Goal: Information Seeking & Learning: Get advice/opinions

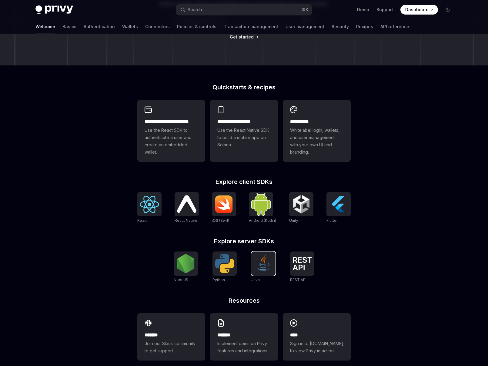
scroll to position [116, 0]
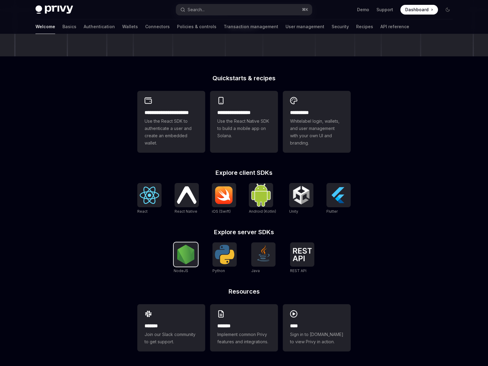
click at [175, 245] on div at bounding box center [186, 255] width 24 height 24
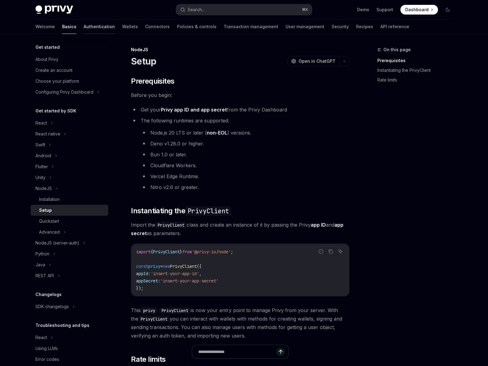
click at [84, 25] on link "Authentication" at bounding box center [99, 26] width 31 height 15
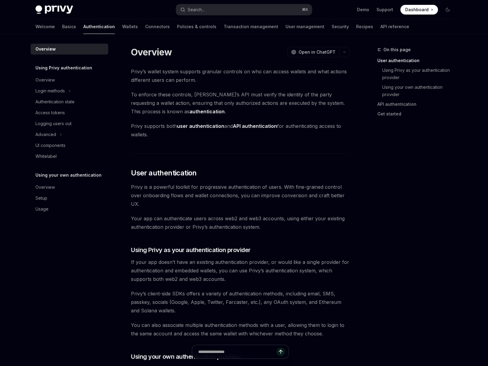
click at [108, 26] on div "Welcome Basics Authentication Wallets Connectors Policies & controls Transactio…" at bounding box center [222, 26] width 374 height 15
click at [108, 29] on div "Welcome Basics Authentication Wallets Connectors Policies & controls Transactio…" at bounding box center [222, 26] width 374 height 15
click at [286, 27] on link "User management" at bounding box center [305, 26] width 39 height 15
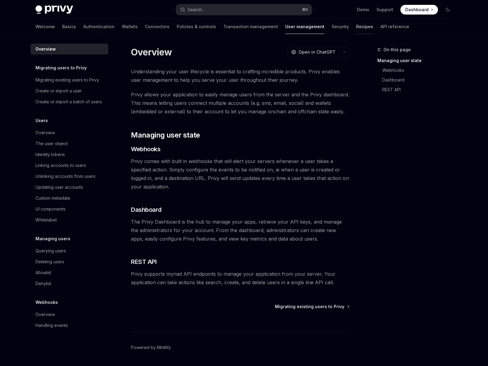
click at [356, 27] on link "Recipes" at bounding box center [364, 26] width 17 height 15
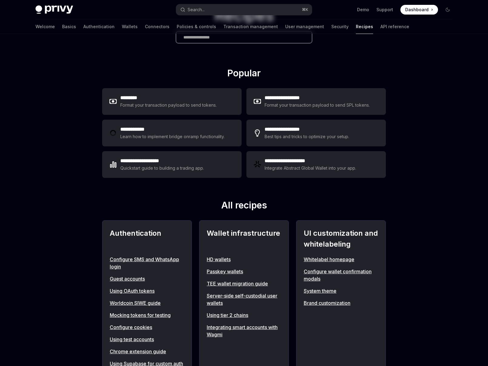
scroll to position [84, 0]
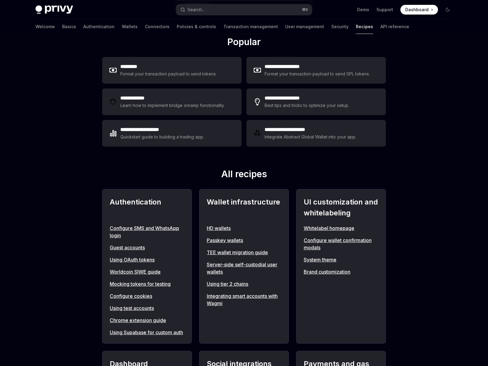
click at [318, 230] on link "Whitelabel homepage" at bounding box center [341, 228] width 75 height 7
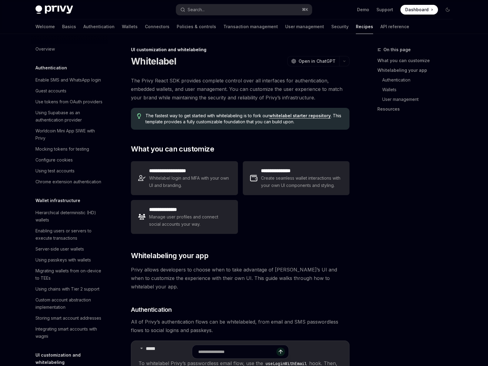
scroll to position [229, 0]
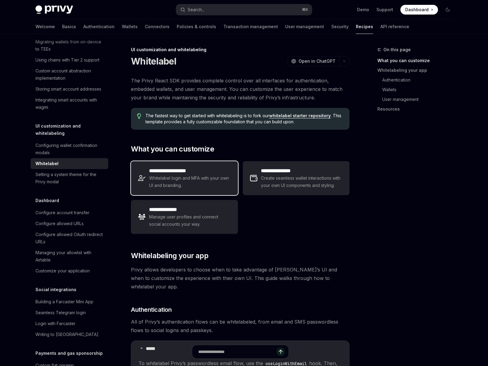
click at [189, 187] on span "Whitelabel login and MFA with your own UI and branding." at bounding box center [189, 182] width 81 height 15
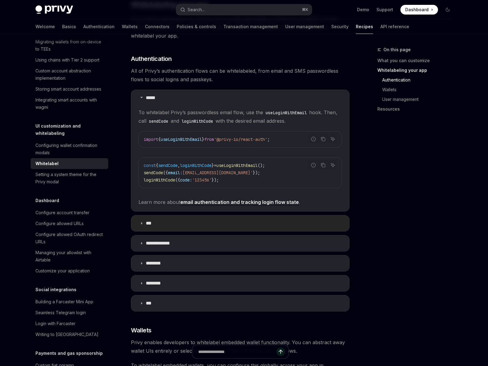
scroll to position [462, 0]
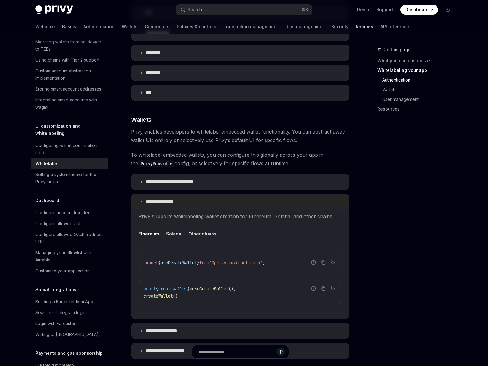
click at [178, 199] on p "**********" at bounding box center [163, 202] width 35 height 6
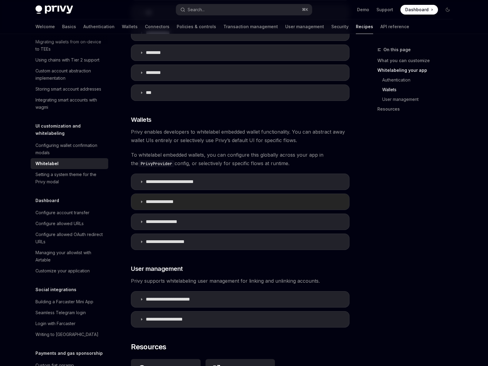
scroll to position [601, 0]
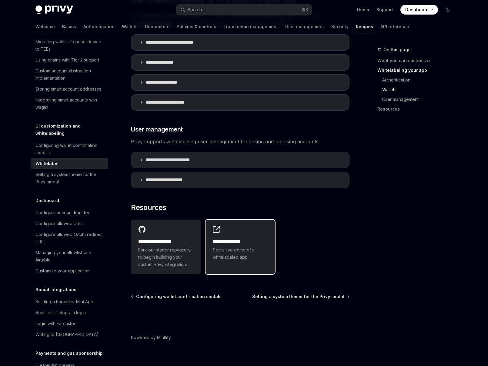
click at [244, 228] on div "**********" at bounding box center [241, 243] width 70 height 47
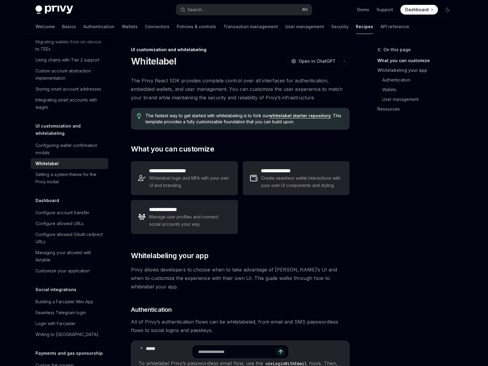
scroll to position [0, 0]
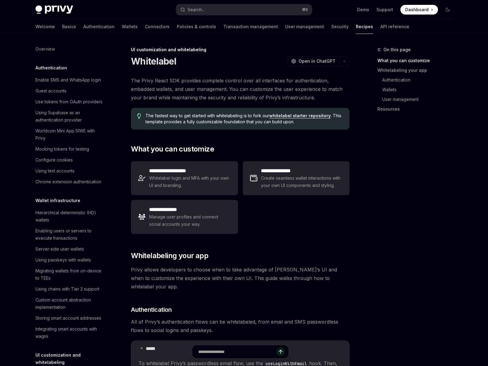
click at [55, 15] on div "Privy Docs home page Search... ⌘ K Demo Support Dashboard Dashboard Search..." at bounding box center [243, 9] width 417 height 19
click at [57, 12] on img at bounding box center [54, 9] width 38 height 8
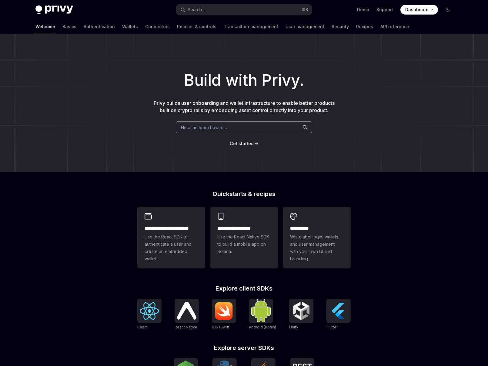
scroll to position [116, 0]
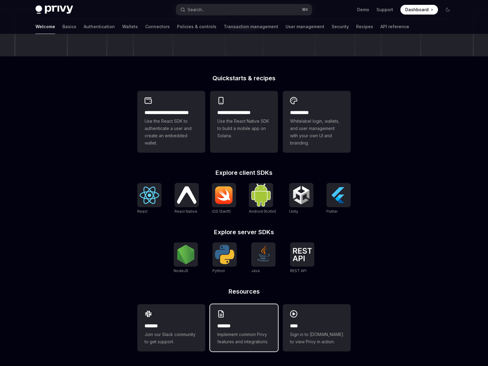
click at [242, 319] on div "******* Implement common Privy features and integrations." at bounding box center [244, 327] width 68 height 47
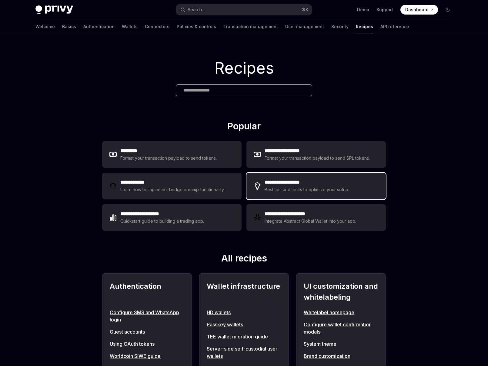
click at [290, 196] on div "**********" at bounding box center [315, 186] width 139 height 27
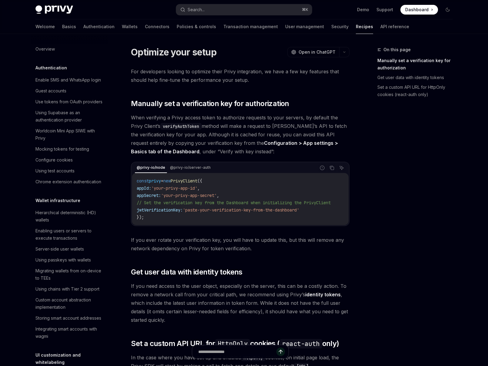
scroll to position [240, 0]
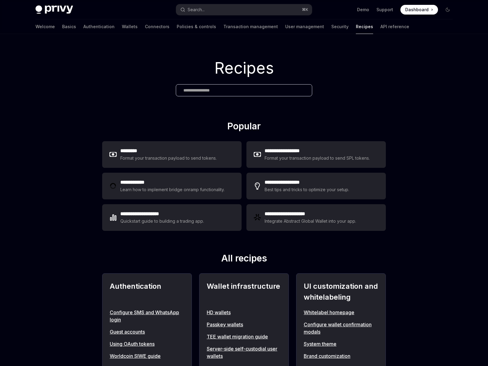
scroll to position [183, 0]
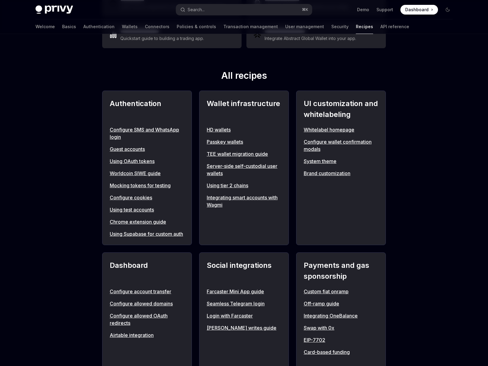
click at [128, 234] on link "Using Supabase for custom auth" at bounding box center [147, 233] width 75 height 7
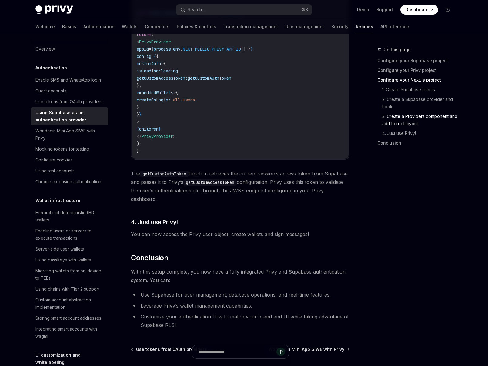
scroll to position [1450, 0]
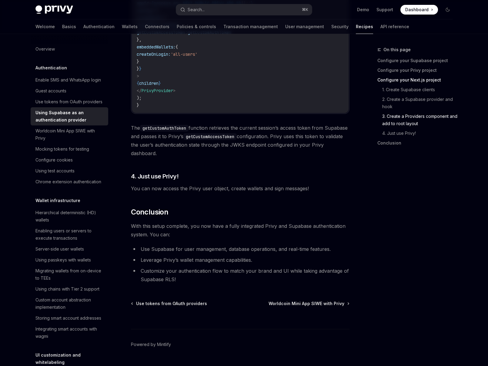
click at [209, 188] on span "You can now access the Privy user object, create wallets and sign messages!" at bounding box center [240, 188] width 219 height 8
click at [210, 188] on span "You can now access the Privy user object, create wallets and sign messages!" at bounding box center [240, 188] width 219 height 8
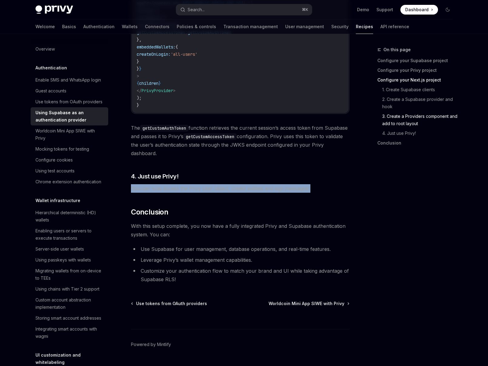
click at [210, 188] on span "You can now access the Privy user object, create wallets and sign messages!" at bounding box center [240, 188] width 219 height 8
click at [215, 188] on span "You can now access the Privy user object, create wallets and sign messages!" at bounding box center [240, 188] width 219 height 8
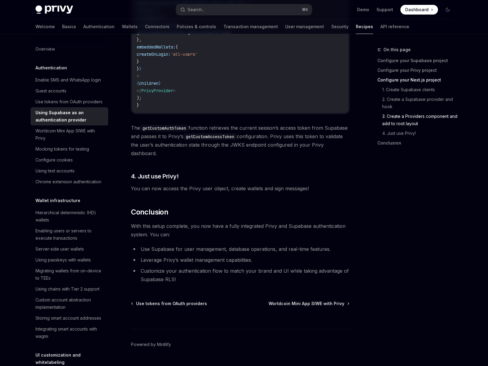
click at [181, 144] on span "The getCustomAuthToken function retrieves the current session’s access token fr…" at bounding box center [240, 141] width 219 height 34
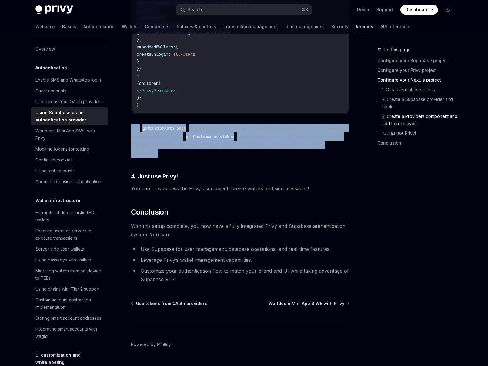
drag, startPoint x: 181, startPoint y: 144, endPoint x: 190, endPoint y: 145, distance: 9.1
click at [181, 144] on span "The getCustomAuthToken function retrieves the current session’s access token fr…" at bounding box center [240, 141] width 219 height 34
click at [190, 145] on span "The getCustomAuthToken function retrieves the current session’s access token fr…" at bounding box center [240, 141] width 219 height 34
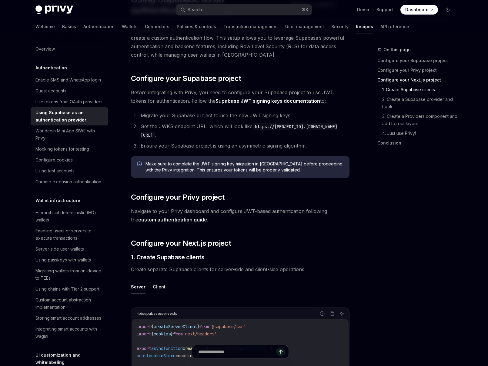
scroll to position [0, 0]
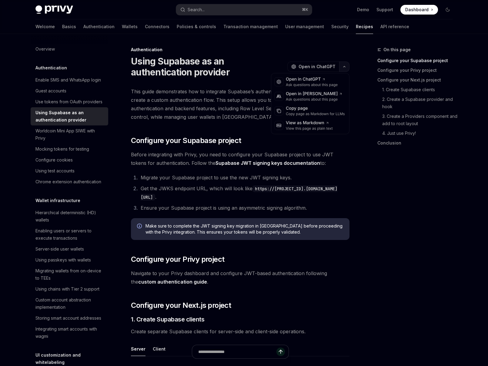
click at [342, 65] on button "button" at bounding box center [344, 67] width 10 height 10
click at [320, 112] on div "Copy page as Markdown for LLMs" at bounding box center [315, 114] width 59 height 5
click at [83, 27] on link "Authentication" at bounding box center [98, 26] width 31 height 15
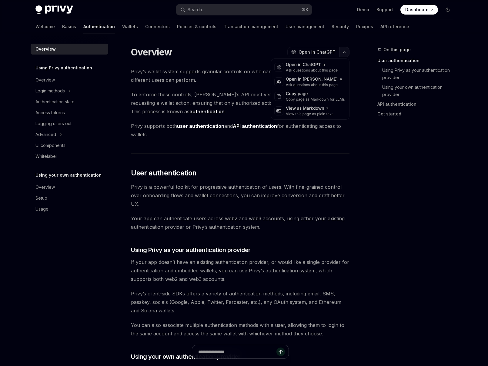
click at [344, 53] on icon "button" at bounding box center [344, 52] width 7 height 2
click at [317, 92] on div "Copy page" at bounding box center [315, 94] width 59 height 6
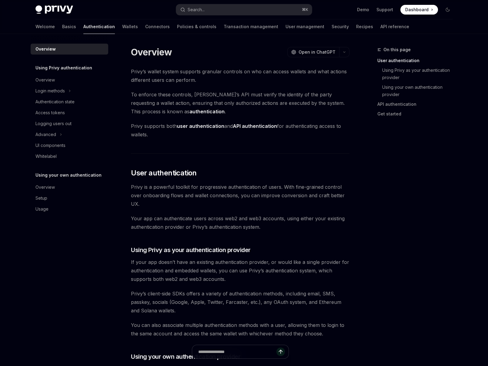
scroll to position [403, 0]
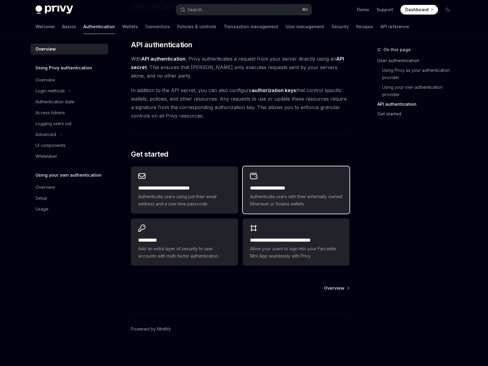
click at [293, 171] on div "**********" at bounding box center [296, 189] width 107 height 47
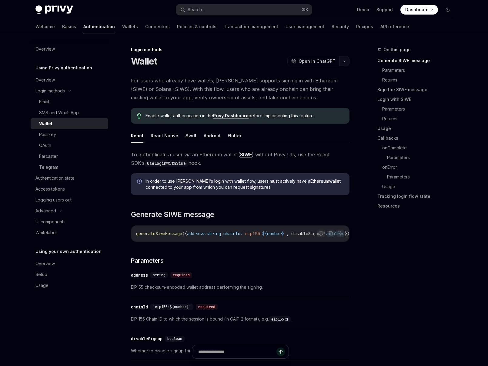
click at [343, 59] on button "button" at bounding box center [344, 61] width 10 height 10
click at [316, 102] on div "Copy page" at bounding box center [315, 103] width 59 height 6
click at [72, 181] on div "Authentication state" at bounding box center [54, 178] width 39 height 7
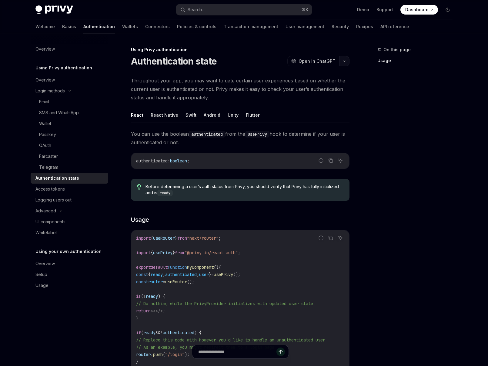
click at [346, 63] on button "button" at bounding box center [344, 61] width 10 height 10
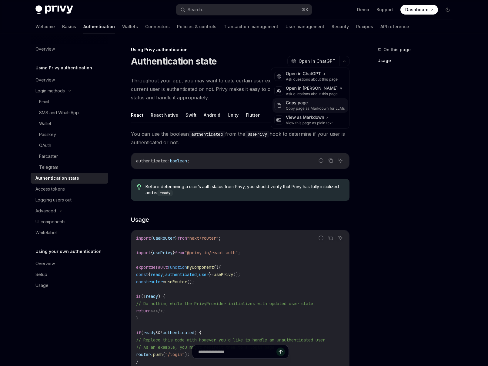
click at [312, 102] on div "Copy page" at bounding box center [315, 103] width 59 height 6
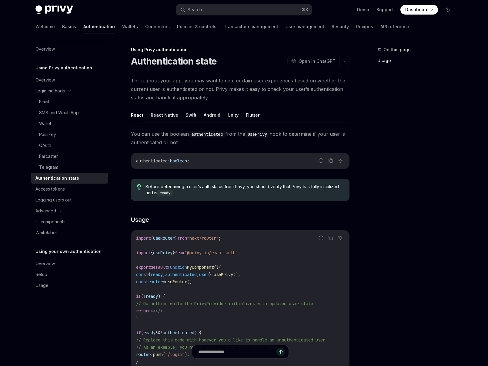
scroll to position [158, 0]
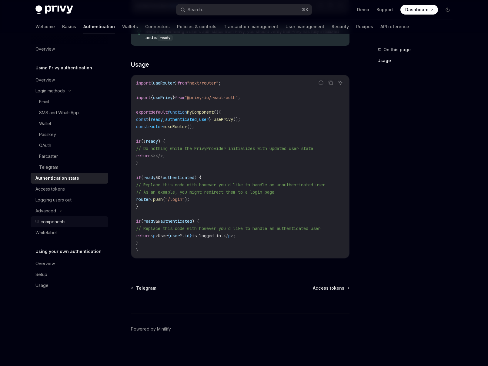
click at [45, 223] on div "UI components" at bounding box center [50, 221] width 30 height 7
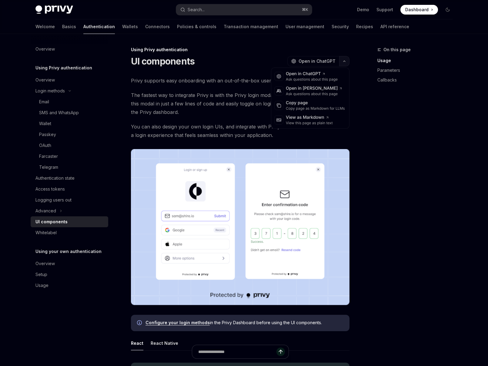
click at [344, 61] on icon "button" at bounding box center [344, 61] width 2 height 1
click at [314, 100] on div "Copy page" at bounding box center [315, 103] width 59 height 6
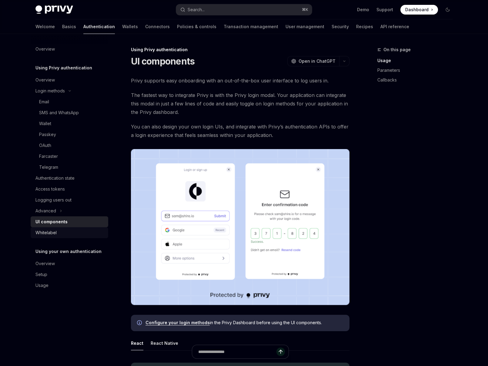
click at [52, 234] on div "Whitelabel" at bounding box center [45, 232] width 21 height 7
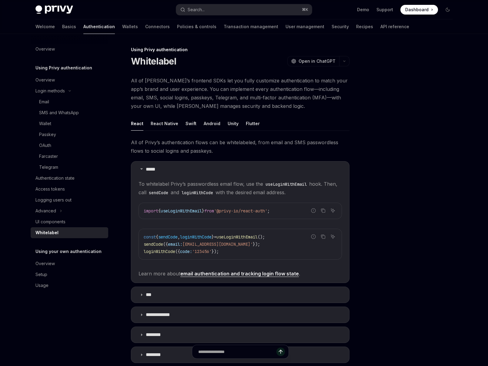
scroll to position [119, 0]
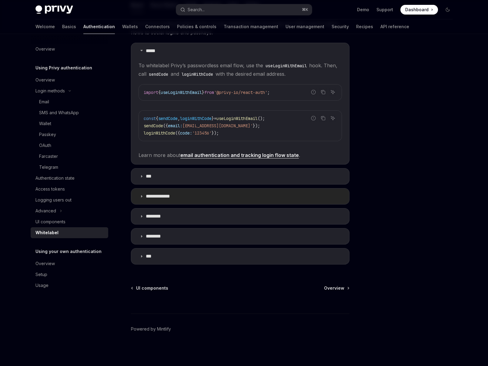
click at [151, 200] on summary "**********" at bounding box center [240, 197] width 218 height 16
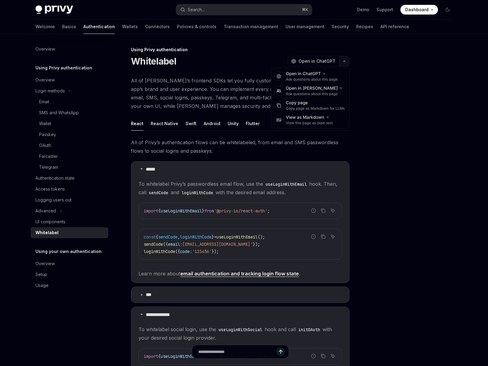
click at [348, 59] on button "button" at bounding box center [344, 61] width 10 height 10
click at [311, 111] on div "Copy page Copy page as Markdown for LLMs" at bounding box center [310, 105] width 75 height 15
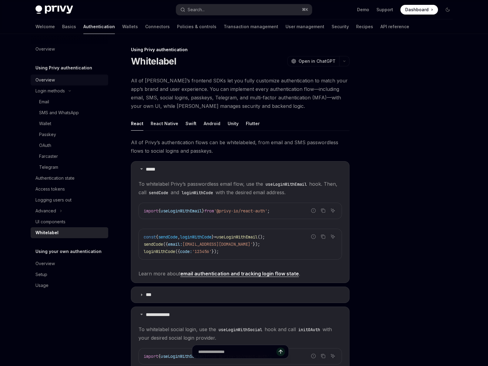
click at [51, 77] on div "Overview" at bounding box center [44, 79] width 19 height 7
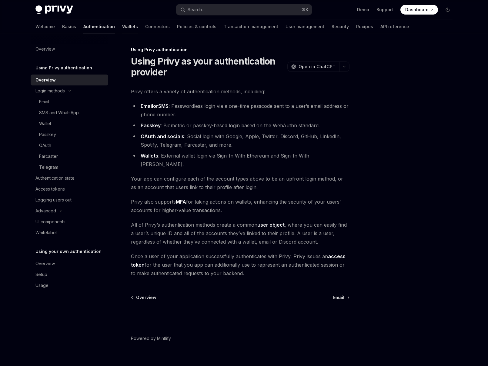
click at [122, 26] on link "Wallets" at bounding box center [130, 26] width 16 height 15
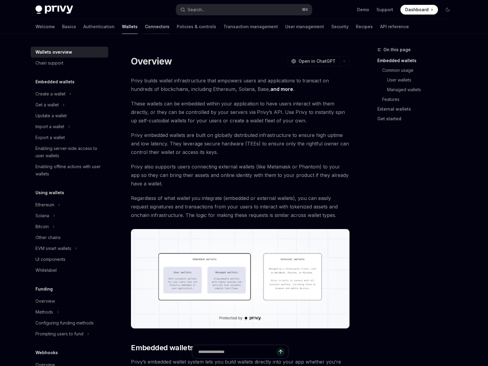
click at [145, 27] on link "Connectors" at bounding box center [157, 26] width 25 height 15
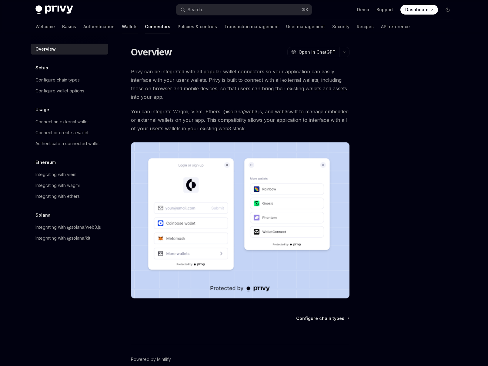
click at [122, 26] on link "Wallets" at bounding box center [130, 26] width 16 height 15
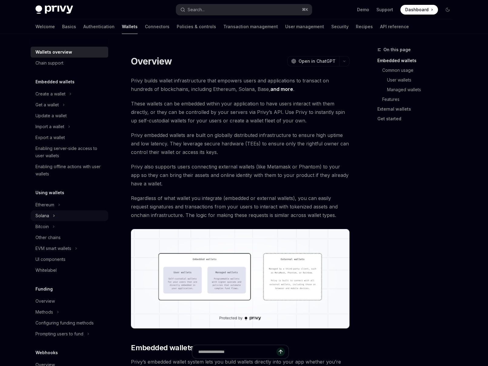
click at [55, 215] on icon at bounding box center [54, 215] width 2 height 7
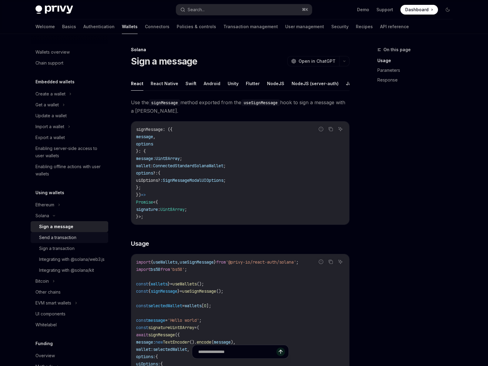
scroll to position [4, 0]
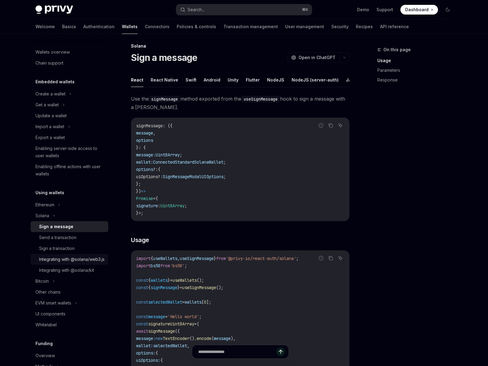
click at [88, 263] on div "Integrating with @solana/web3.js" at bounding box center [71, 259] width 65 height 7
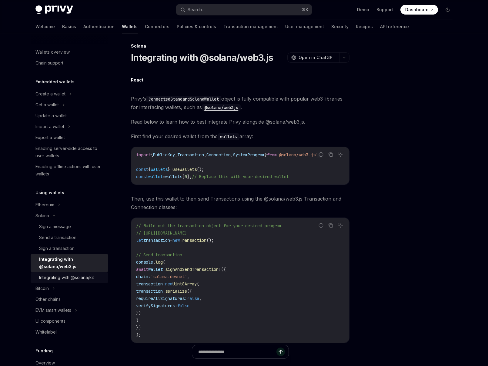
click at [78, 277] on div "Integrating with @solana/kit" at bounding box center [66, 277] width 55 height 7
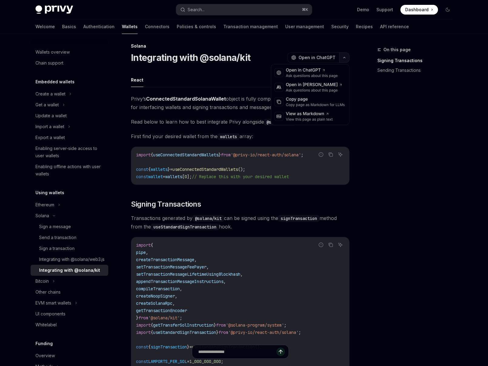
click at [344, 59] on icon "button" at bounding box center [344, 57] width 7 height 2
click at [320, 98] on div "Copy page" at bounding box center [315, 99] width 59 height 6
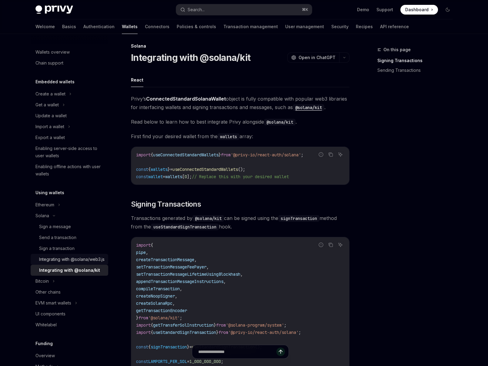
click at [55, 260] on div "Integrating with @solana/web3.js" at bounding box center [71, 259] width 65 height 7
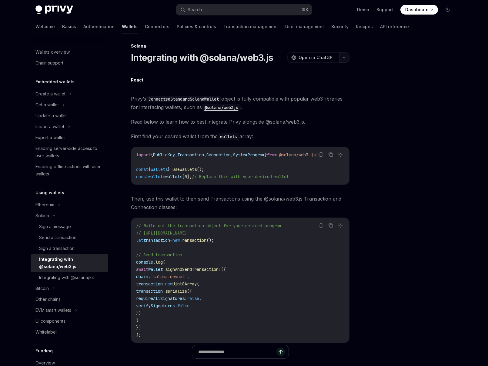
click at [342, 58] on button "button" at bounding box center [344, 57] width 10 height 10
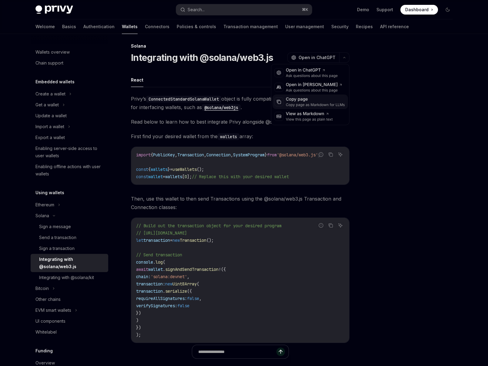
click at [315, 95] on div "Copy page Copy page as Markdown for LLMs" at bounding box center [310, 102] width 75 height 15
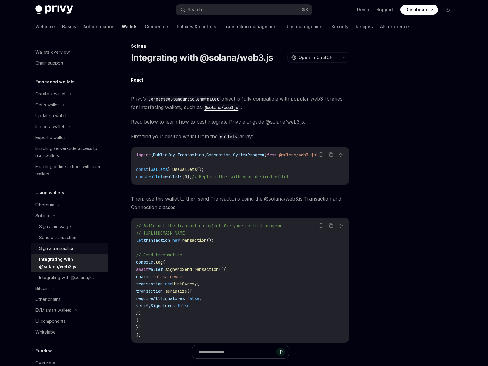
click at [65, 248] on div "Sign a transaction" at bounding box center [56, 248] width 35 height 7
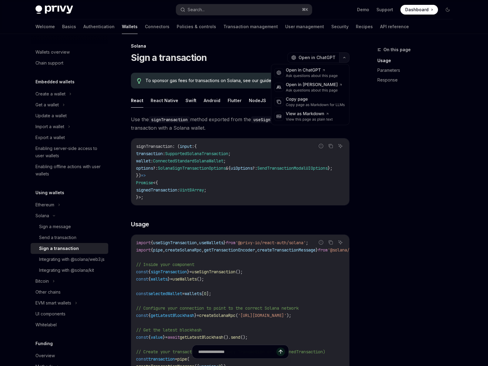
click at [342, 59] on button "button" at bounding box center [344, 57] width 10 height 10
click at [304, 98] on div "Copy page" at bounding box center [315, 99] width 59 height 6
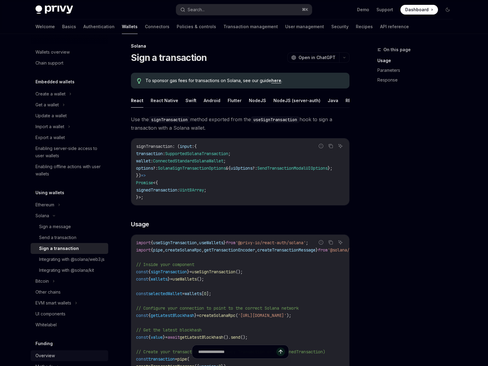
scroll to position [160, 0]
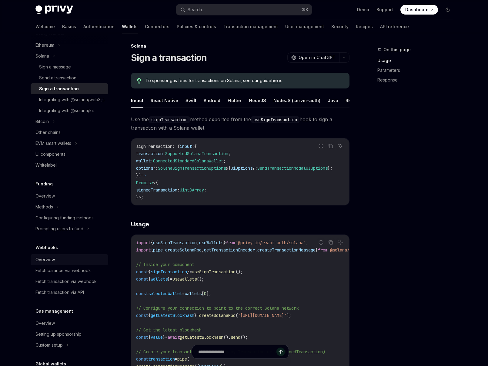
click at [55, 263] on div "Overview" at bounding box center [69, 259] width 69 height 7
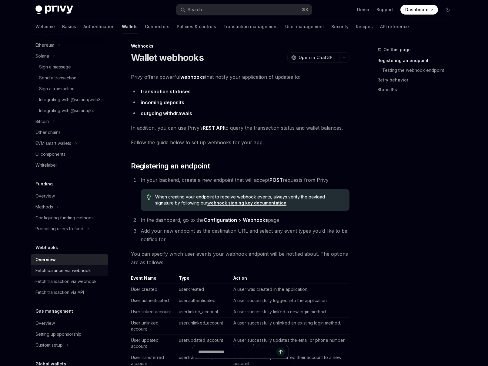
click at [54, 274] on div "Fetch balance via webhook" at bounding box center [62, 270] width 55 height 7
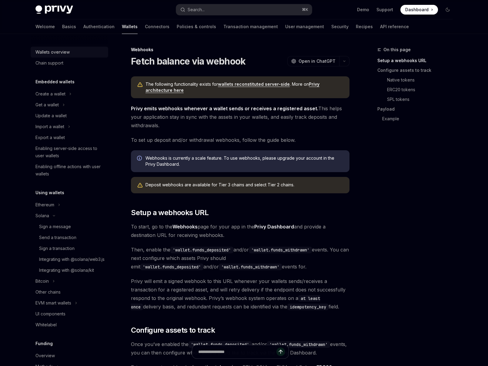
click at [61, 54] on div "Wallets overview" at bounding box center [52, 52] width 34 height 7
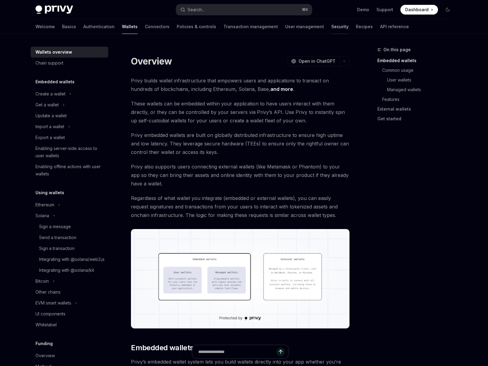
click at [331, 23] on link "Security" at bounding box center [339, 26] width 17 height 15
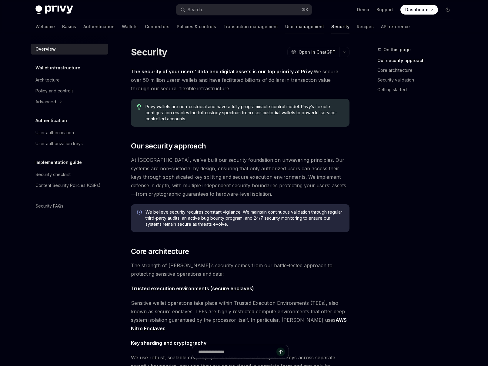
click at [285, 29] on link "User management" at bounding box center [304, 26] width 39 height 15
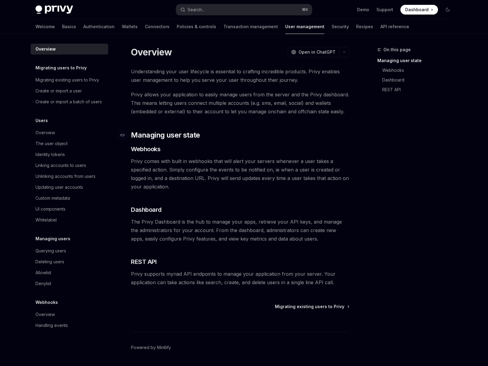
scroll to position [8, 0]
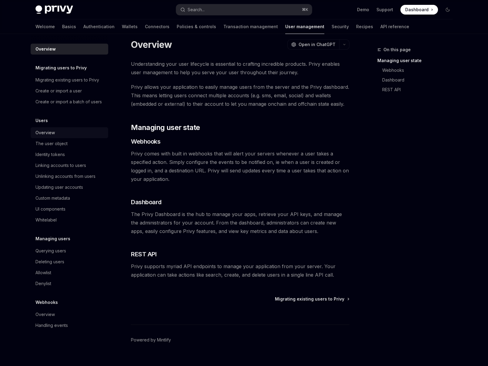
click at [39, 129] on link "Overview" at bounding box center [70, 132] width 78 height 11
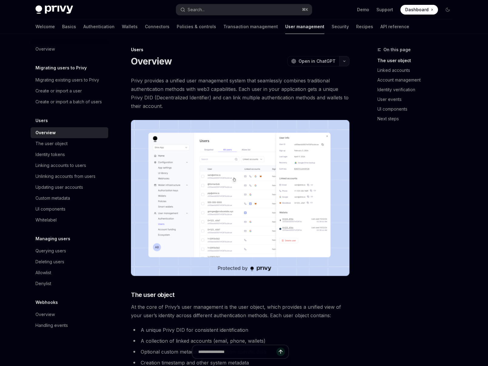
click at [346, 62] on button "button" at bounding box center [344, 61] width 10 height 10
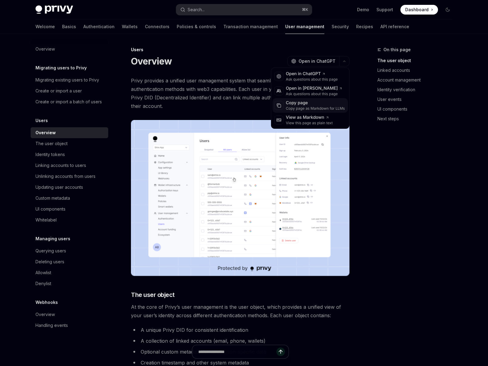
click at [311, 102] on div "Copy page" at bounding box center [315, 103] width 59 height 6
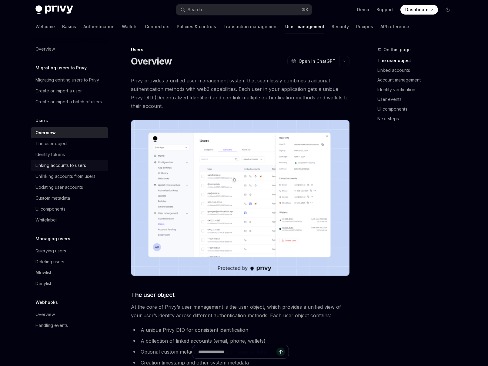
click at [57, 162] on div "Linking accounts to users" at bounding box center [60, 165] width 51 height 7
type textarea "*"
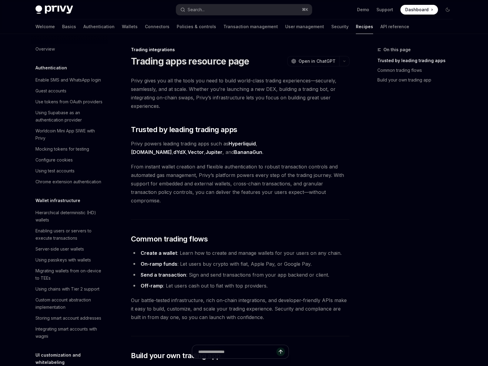
scroll to position [531, 0]
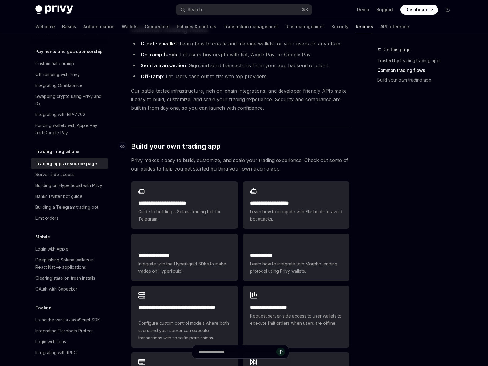
click at [183, 142] on span "Build your own trading app" at bounding box center [175, 147] width 89 height 10
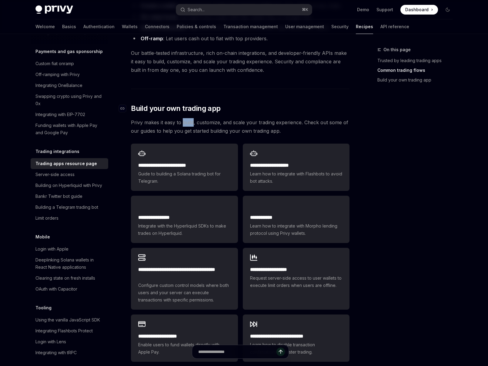
click at [183, 138] on div "Privy gives you all the tools you need to build world-class trading experiences…" at bounding box center [240, 126] width 219 height 595
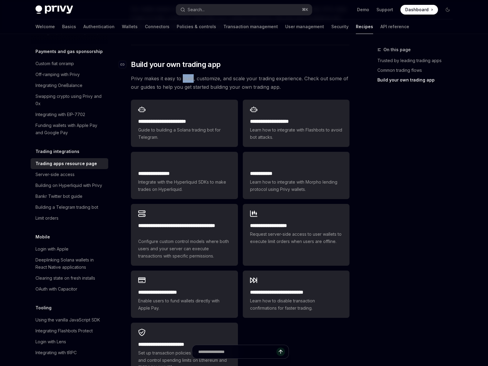
scroll to position [296, 0]
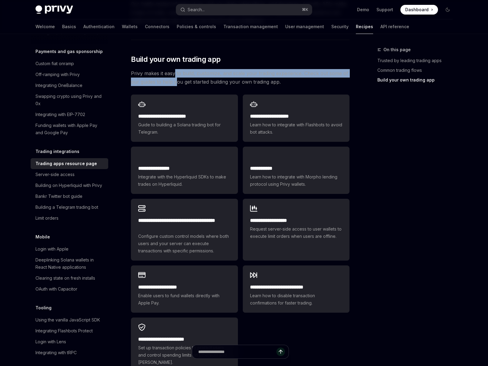
click at [175, 69] on span "Privy makes it easy to build, customize, and scale your trading experience. Che…" at bounding box center [240, 77] width 219 height 17
click at [196, 69] on span "Privy makes it easy to build, customize, and scale your trading experience. Che…" at bounding box center [240, 77] width 219 height 17
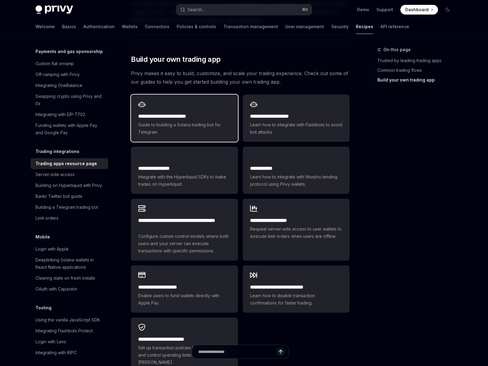
click at [183, 121] on span "Guide to building a Solana trading bot for Telegram." at bounding box center [184, 128] width 92 height 15
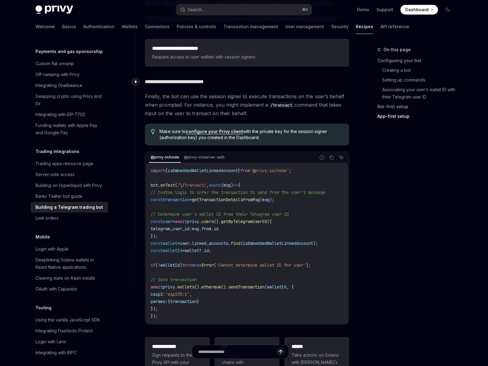
scroll to position [1439, 0]
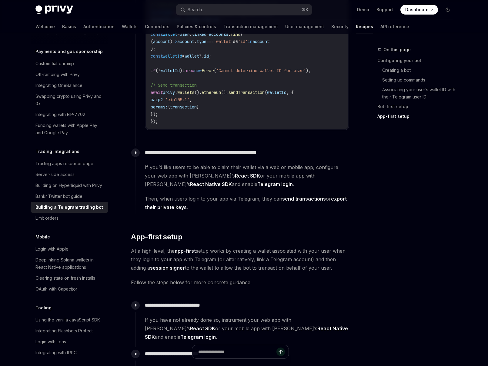
type textarea "*"
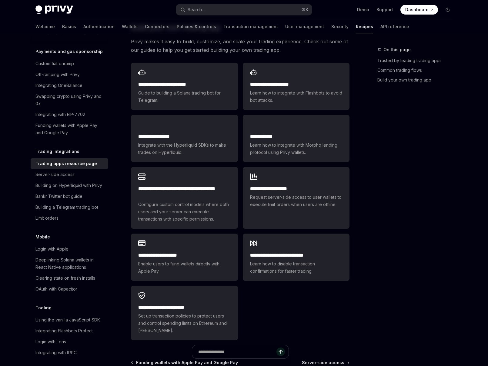
scroll to position [296, 0]
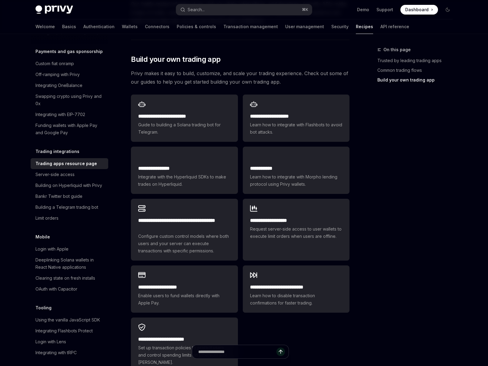
click at [174, 59] on div "Privy gives you all the tools you need to build world-class trading experiences…" at bounding box center [240, 77] width 219 height 595
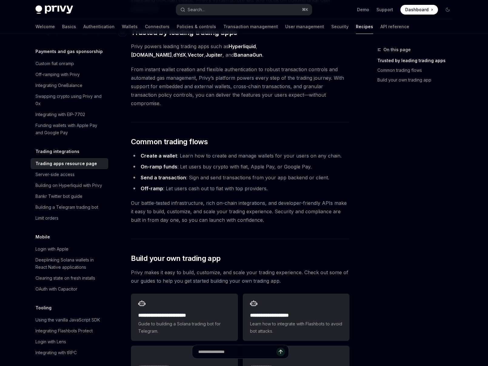
scroll to position [23, 0]
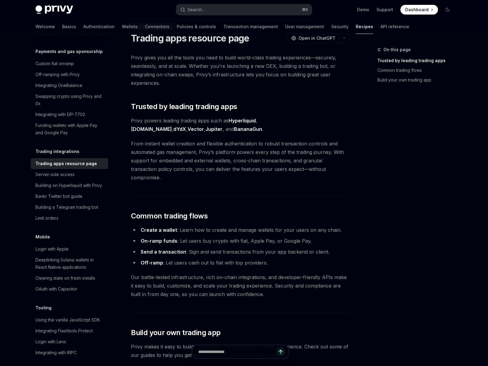
click at [234, 128] on link "BananaGun" at bounding box center [248, 129] width 28 height 6
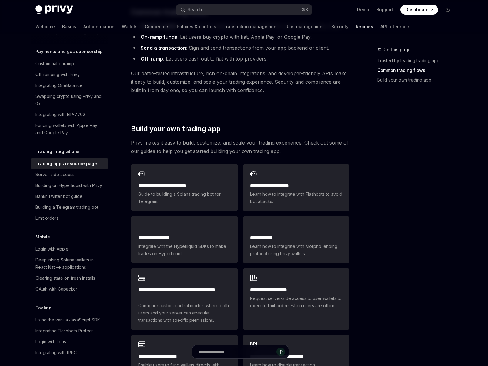
click at [263, 139] on span "Privy makes it easy to build, customize, and scale your trading experience. Che…" at bounding box center [240, 147] width 219 height 17
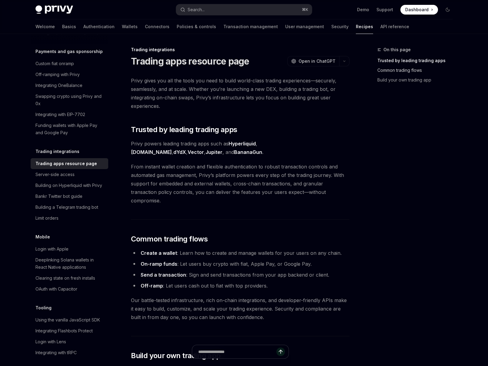
click at [388, 72] on link "Common trading flows" at bounding box center [417, 70] width 80 height 10
click at [227, 13] on button "Search... ⌘ K" at bounding box center [244, 9] width 136 height 11
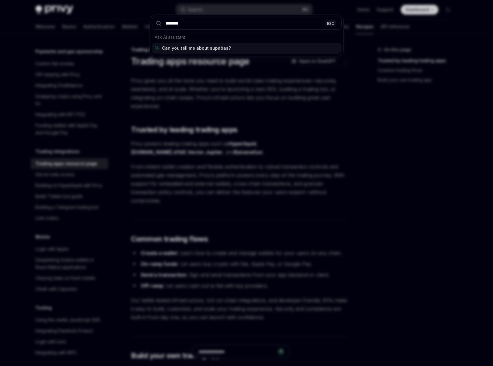
type input "********"
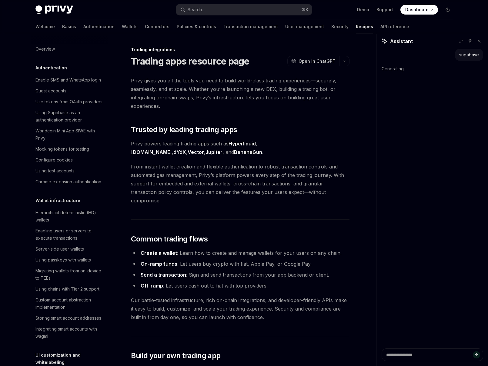
click at [87, 29] on div "Welcome Basics Authentication Wallets Connectors Policies & controls Transactio…" at bounding box center [222, 26] width 374 height 15
click at [83, 28] on link "Authentication" at bounding box center [98, 26] width 31 height 15
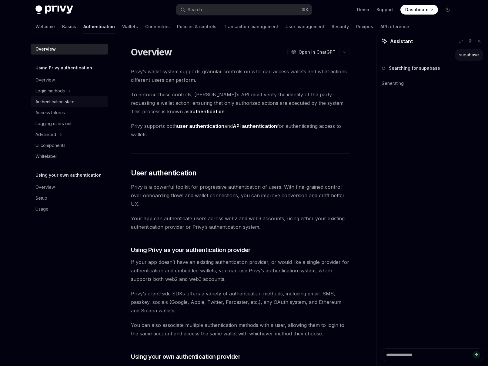
click at [61, 96] on link "Authentication state" at bounding box center [70, 101] width 78 height 11
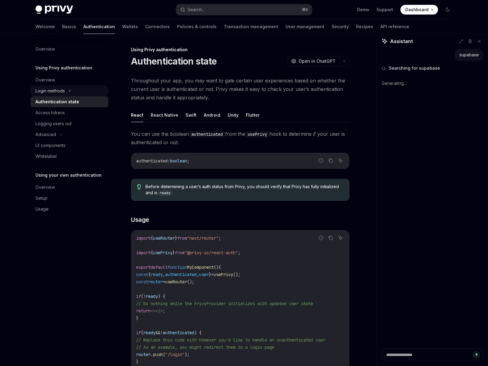
click at [63, 92] on div "Login methods" at bounding box center [49, 90] width 29 height 7
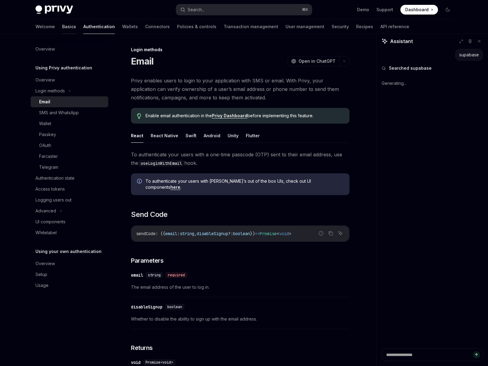
click at [62, 21] on link "Basics" at bounding box center [69, 26] width 14 height 15
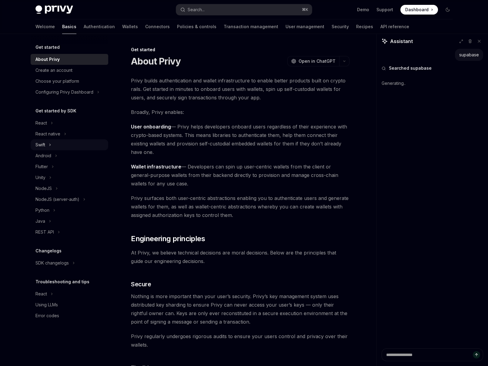
click at [66, 140] on div "Swift" at bounding box center [70, 144] width 78 height 11
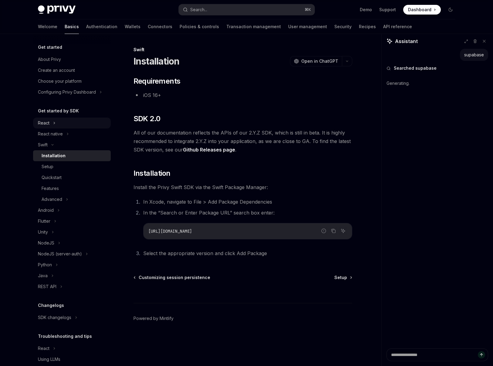
click at [63, 126] on div "React" at bounding box center [72, 123] width 78 height 11
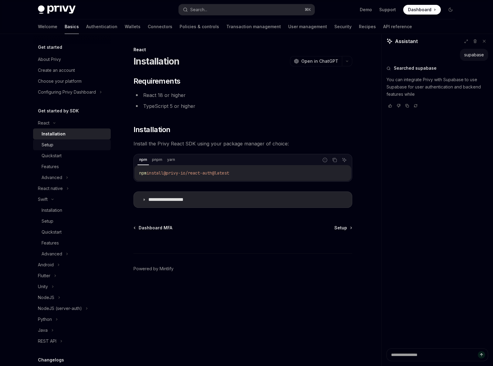
click at [62, 143] on div "Setup" at bounding box center [74, 144] width 65 height 7
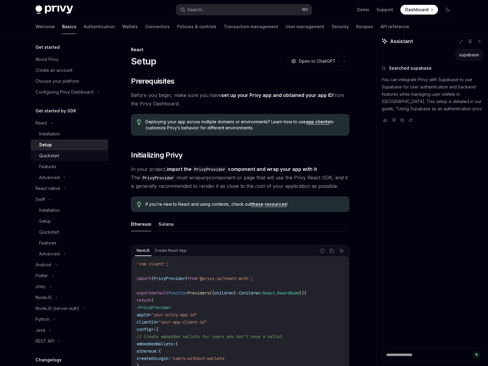
click at [64, 154] on div "Quickstart" at bounding box center [71, 155] width 65 height 7
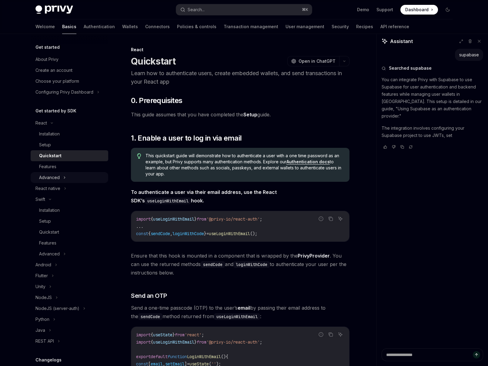
click at [67, 172] on div "Advanced" at bounding box center [70, 177] width 78 height 11
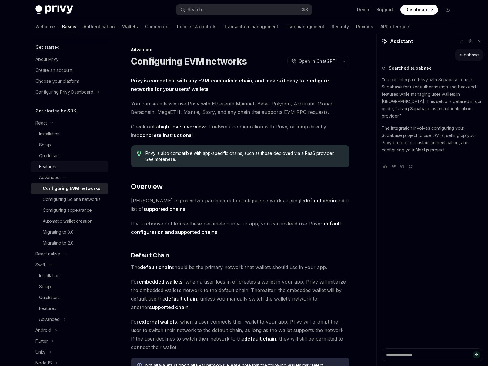
click at [63, 167] on div "Features" at bounding box center [71, 166] width 65 height 7
type textarea "*"
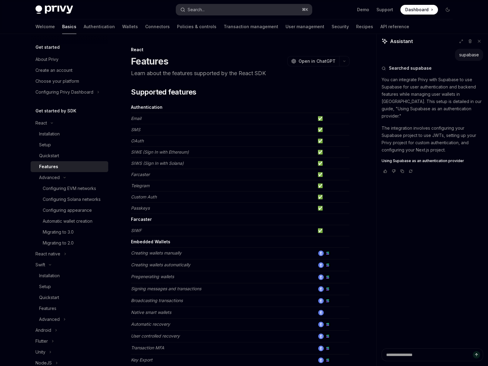
click at [216, 13] on button "Search... ⌘ K" at bounding box center [244, 9] width 136 height 11
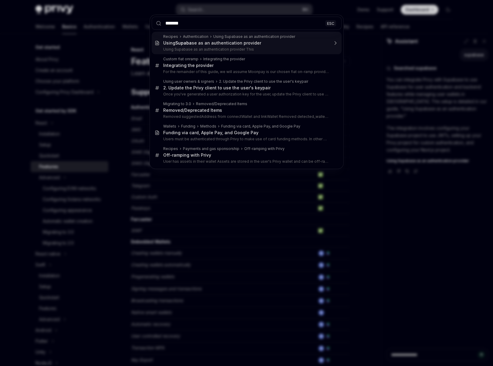
type input "********"
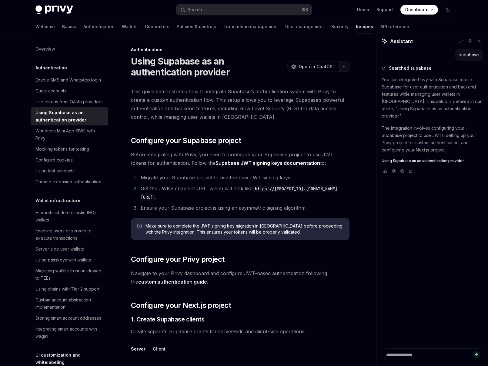
click at [342, 67] on button "button" at bounding box center [344, 67] width 10 height 10
click at [324, 106] on div "Copy page" at bounding box center [315, 108] width 59 height 6
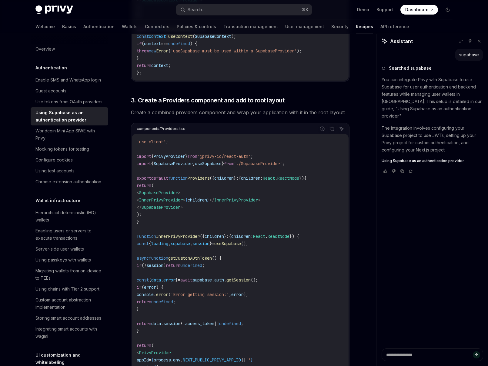
scroll to position [1468, 0]
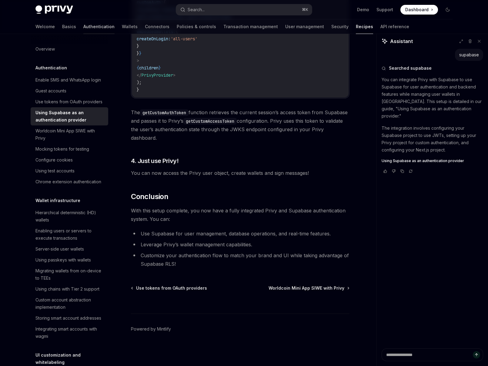
click at [83, 28] on link "Authentication" at bounding box center [98, 26] width 31 height 15
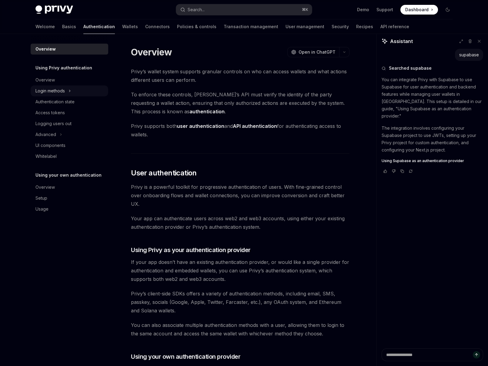
click at [66, 89] on div "Login methods" at bounding box center [70, 90] width 78 height 11
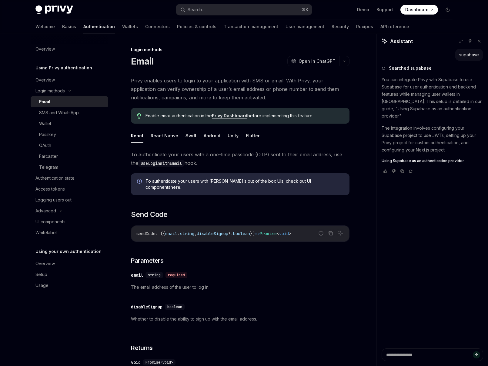
click at [59, 73] on div "Using Privy authentication Overview Login methods Email SMS and WhatsApp Wallet…" at bounding box center [70, 151] width 78 height 174
click at [60, 82] on div "Overview" at bounding box center [69, 79] width 69 height 7
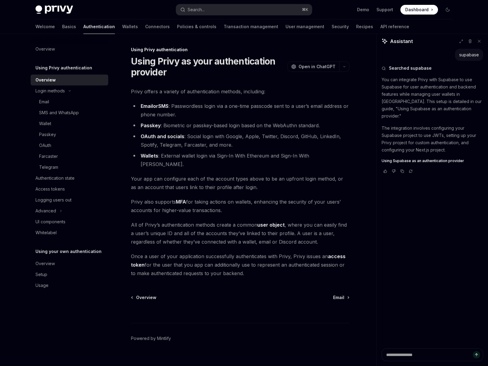
scroll to position [1, 0]
click at [344, 65] on icon "button" at bounding box center [344, 65] width 2 height 1
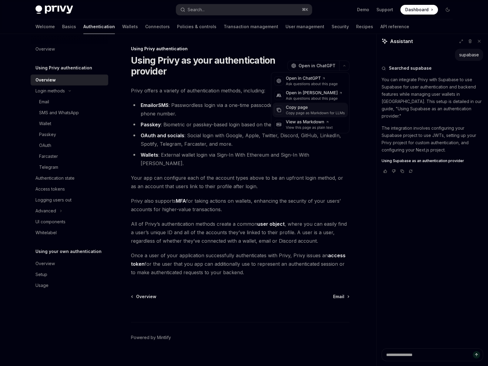
click at [318, 108] on div "Copy page" at bounding box center [315, 108] width 59 height 6
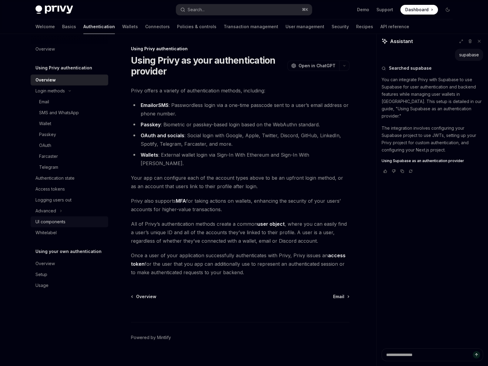
click at [59, 222] on div "UI components" at bounding box center [50, 221] width 30 height 7
type textarea "*"
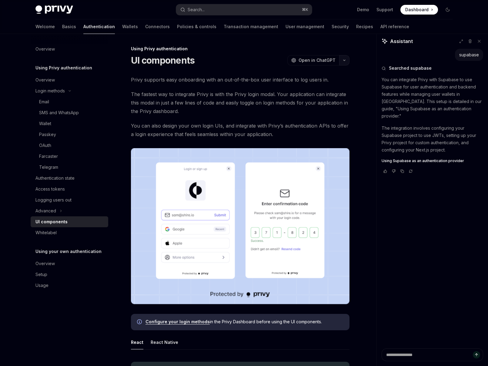
click at [344, 58] on button "button" at bounding box center [344, 60] width 10 height 10
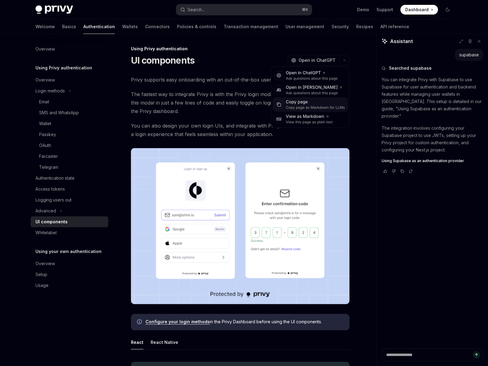
click at [319, 100] on div "Copy page" at bounding box center [315, 102] width 59 height 6
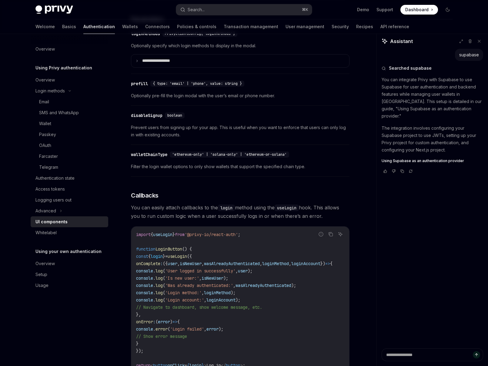
scroll to position [797, 0]
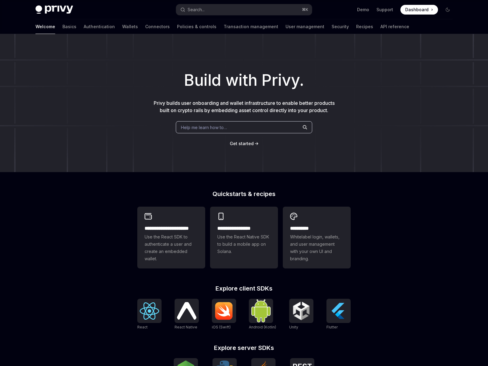
click at [209, 129] on span "Help me learn how to…" at bounding box center [204, 127] width 46 height 6
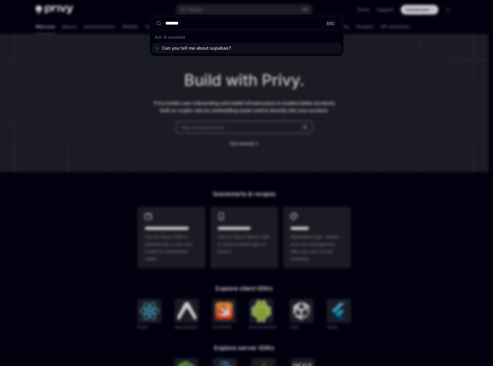
type input "********"
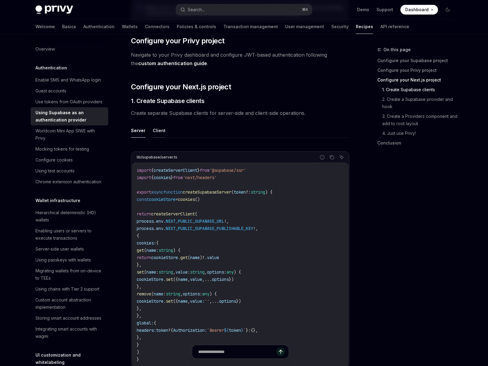
scroll to position [293, 0]
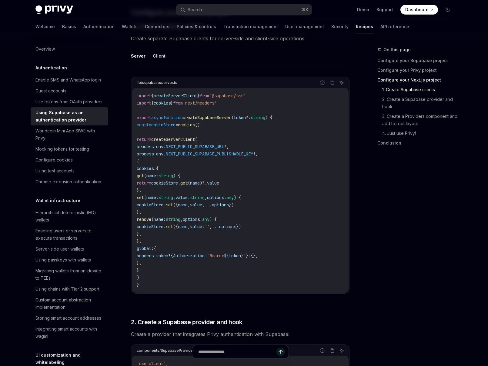
click at [159, 61] on button "Client" at bounding box center [159, 56] width 13 height 14
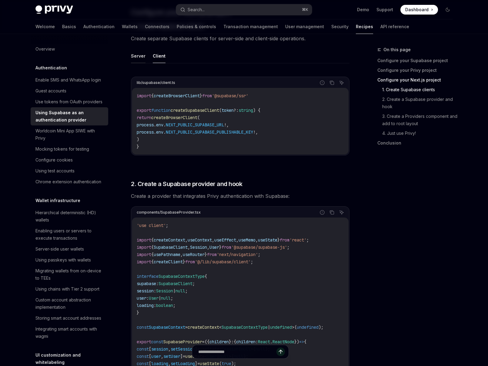
click at [140, 57] on button "Server" at bounding box center [138, 56] width 15 height 14
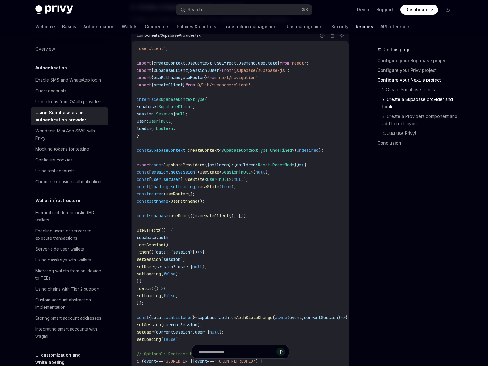
scroll to position [515, 0]
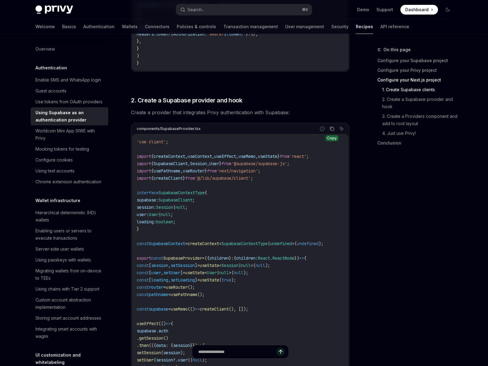
click at [333, 126] on icon "Copy the contents from the code block" at bounding box center [332, 128] width 5 height 5
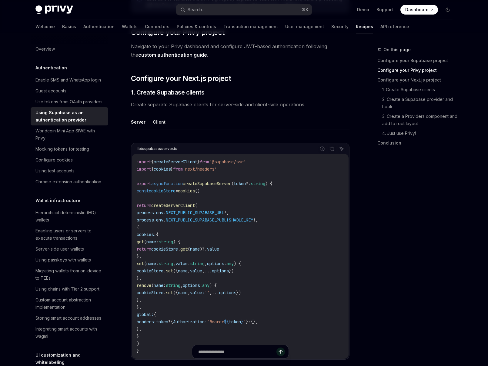
click at [158, 122] on button "Client" at bounding box center [159, 122] width 13 height 14
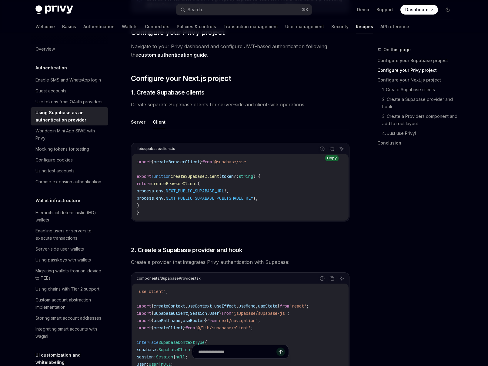
click at [332, 152] on button "Copy the contents from the code block" at bounding box center [332, 149] width 8 height 8
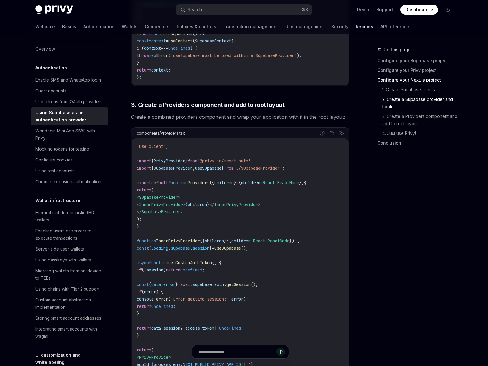
scroll to position [1003, 0]
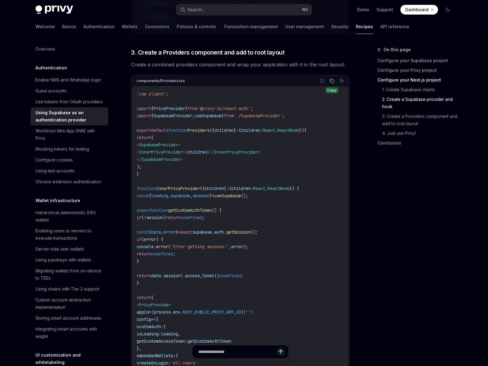
click at [333, 81] on icon "Copy the contents from the code block" at bounding box center [332, 81] width 5 height 5
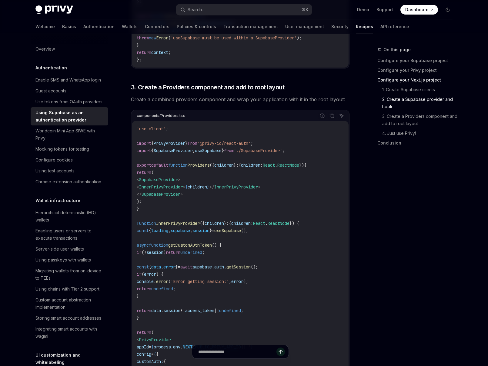
scroll to position [1074, 0]
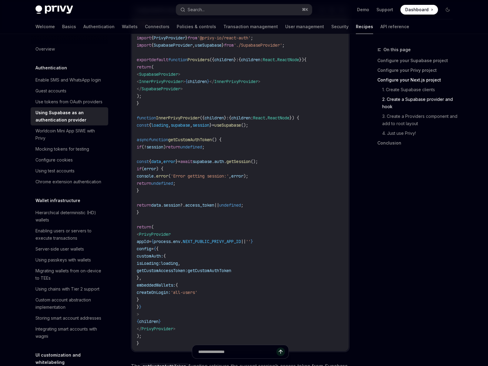
click at [185, 121] on span "InnerPrivyProvider" at bounding box center [178, 117] width 44 height 5
drag, startPoint x: 185, startPoint y: 121, endPoint x: 190, endPoint y: 126, distance: 7.1
click at [185, 121] on span "InnerPrivyProvider" at bounding box center [178, 117] width 44 height 5
click at [190, 127] on span "supabase" at bounding box center [180, 124] width 19 height 5
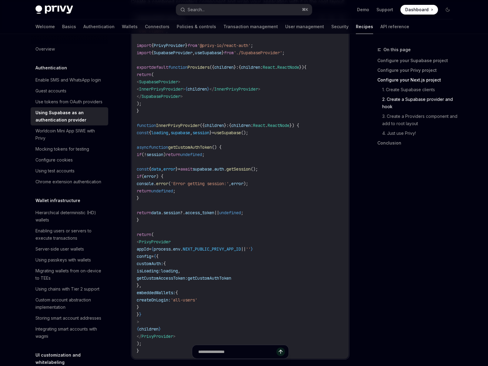
scroll to position [1024, 0]
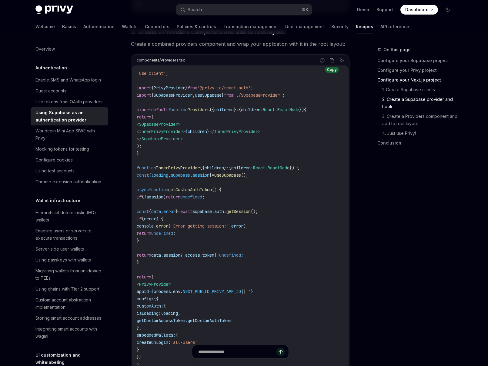
click at [330, 62] on icon "Copy the contents from the code block" at bounding box center [332, 60] width 5 height 5
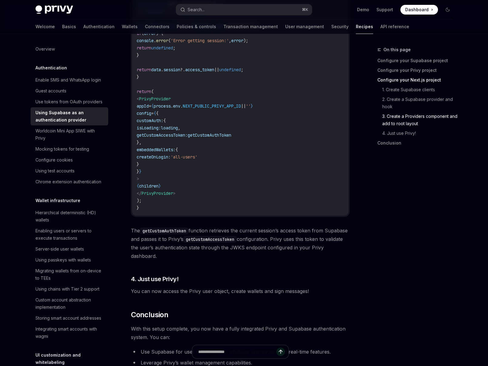
scroll to position [1277, 0]
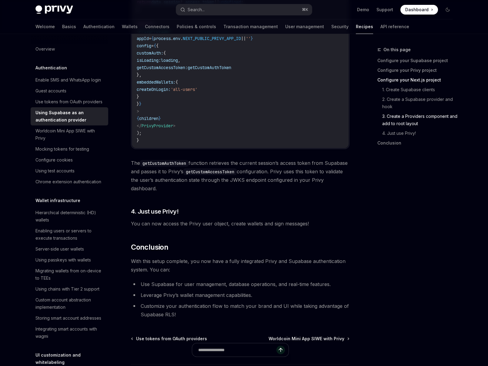
click at [189, 227] on span "You can now access the Privy user object, create wallets and sign messages!" at bounding box center [240, 223] width 219 height 8
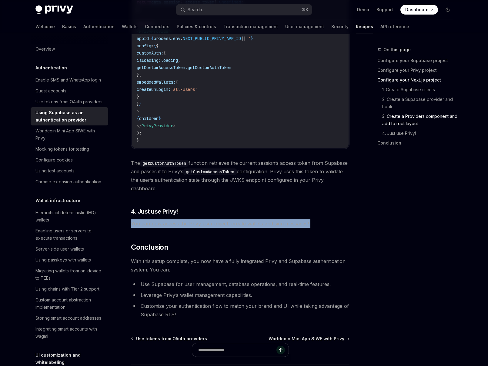
click at [189, 227] on span "You can now access the Privy user object, create wallets and sign messages!" at bounding box center [240, 223] width 219 height 8
click at [186, 226] on span "You can now access the Privy user object, create wallets and sign messages!" at bounding box center [240, 223] width 219 height 8
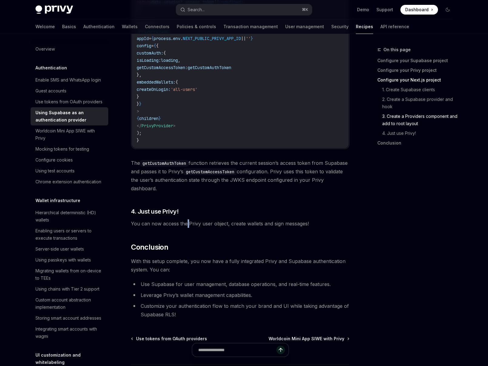
click at [186, 226] on span "You can now access the Privy user object, create wallets and sign messages!" at bounding box center [240, 223] width 219 height 8
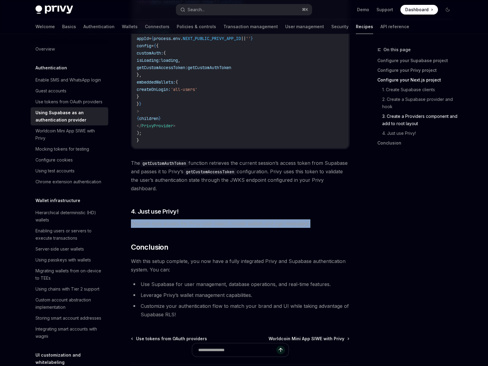
click at [186, 226] on span "You can now access the Privy user object, create wallets and sign messages!" at bounding box center [240, 223] width 219 height 8
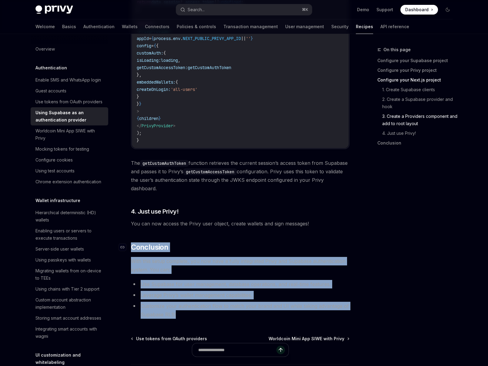
drag, startPoint x: 199, startPoint y: 313, endPoint x: 132, endPoint y: 249, distance: 93.0
copy div "Conclusion With this setup complete, you now have a fully integrated Privy and …"
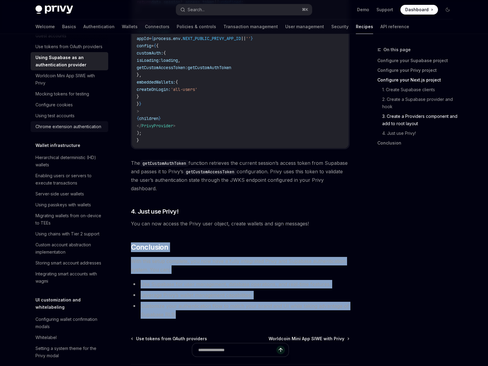
scroll to position [0, 0]
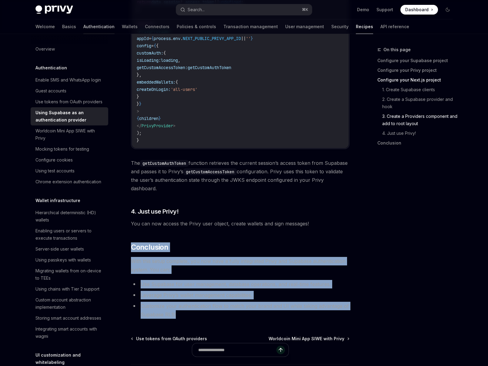
click at [83, 22] on link "Authentication" at bounding box center [98, 26] width 31 height 15
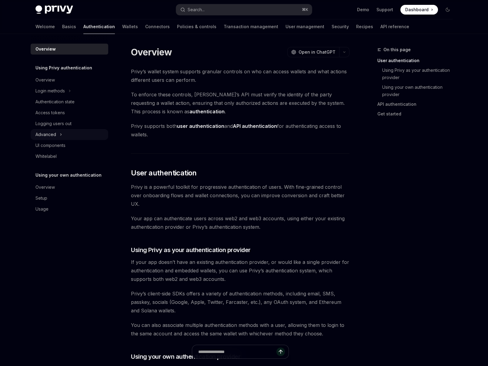
click at [67, 136] on div "Advanced" at bounding box center [70, 134] width 78 height 11
click at [64, 136] on div "Advanced" at bounding box center [70, 134] width 78 height 11
click at [55, 99] on div "Authentication state" at bounding box center [54, 101] width 39 height 7
type textarea "*"
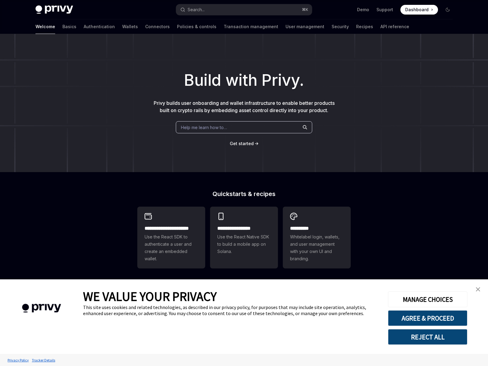
click at [212, 12] on button "Search... ⌘ K" at bounding box center [244, 9] width 136 height 11
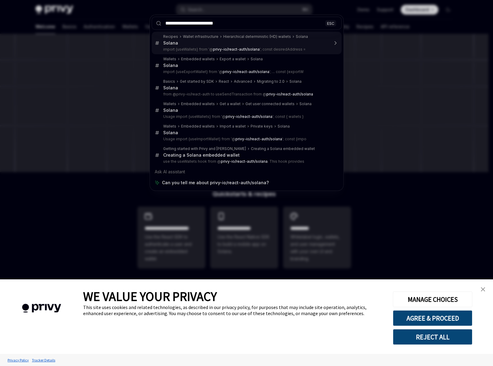
drag, startPoint x: 235, startPoint y: 25, endPoint x: 157, endPoint y: 22, distance: 77.7
click at [157, 22] on div "**********" at bounding box center [246, 23] width 193 height 17
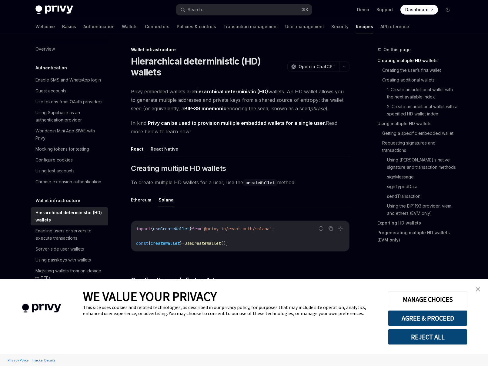
type textarea "*"
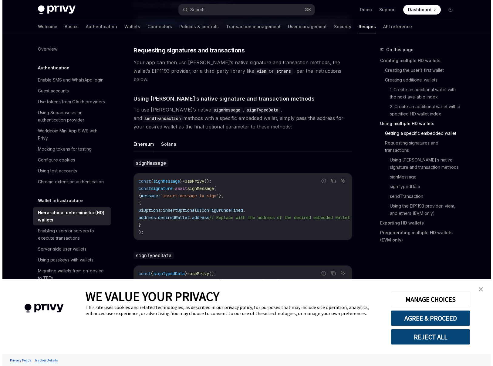
scroll to position [1126, 0]
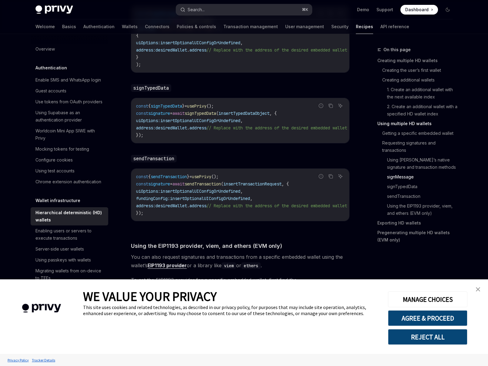
click at [274, 12] on button "Search... ⌘ K" at bounding box center [244, 9] width 136 height 11
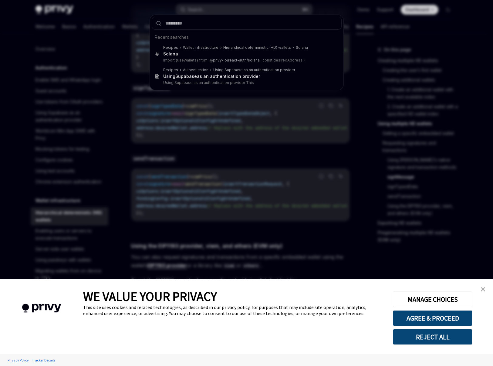
type input "**********"
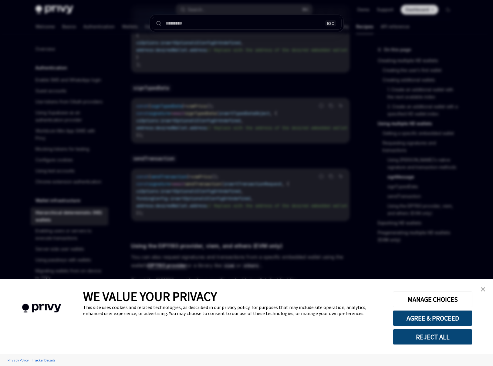
scroll to position [0, 0]
click at [207, 32] on div at bounding box center [247, 32] width 190 height 0
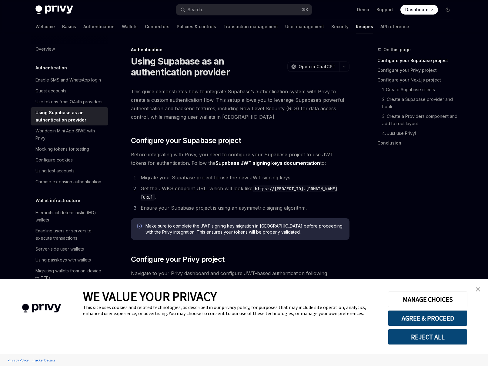
click at [44, 13] on img at bounding box center [54, 9] width 38 height 8
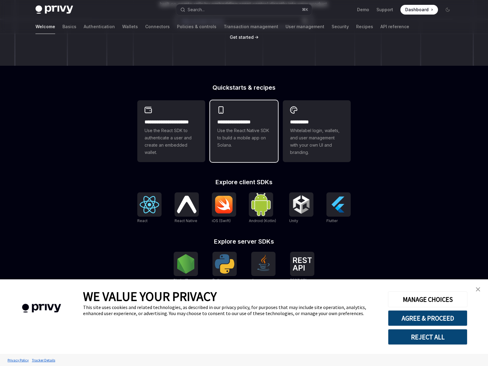
scroll to position [116, 0]
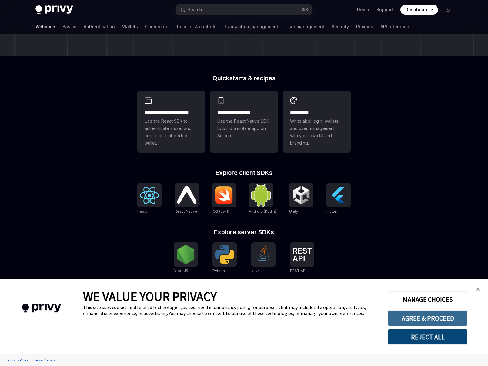
click at [432, 315] on button "AGREE & PROCEED" at bounding box center [427, 318] width 79 height 16
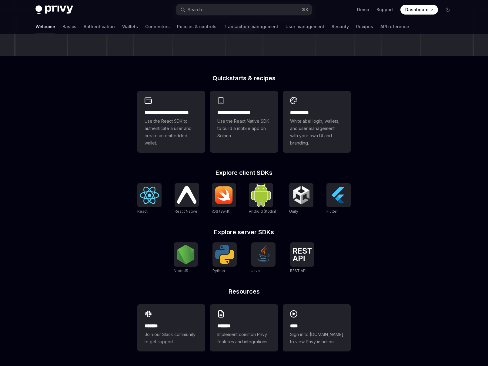
scroll to position [0, 0]
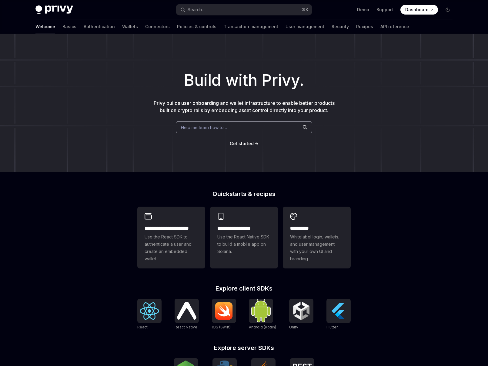
drag, startPoint x: 67, startPoint y: 8, endPoint x: 150, endPoint y: 6, distance: 83.4
click at [67, 8] on img at bounding box center [54, 9] width 38 height 8
type textarea "*"
click at [207, 2] on div "Privy Docs home page Search... ⌘ K Demo Support Dashboard Dashboard Search..." at bounding box center [243, 9] width 417 height 19
click at [210, 6] on button "Search... ⌘ K" at bounding box center [244, 9] width 136 height 11
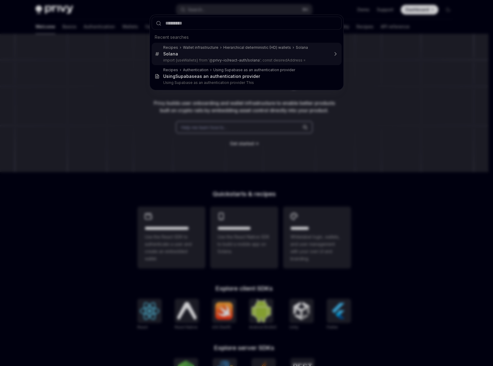
type input "*"
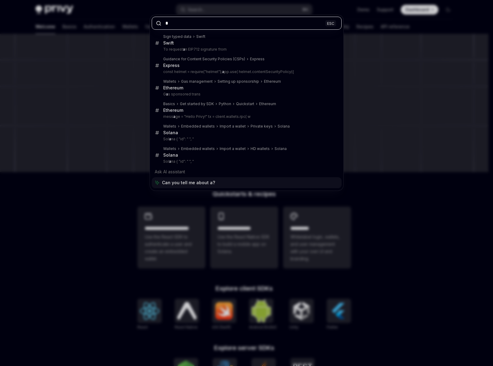
type textarea "*"
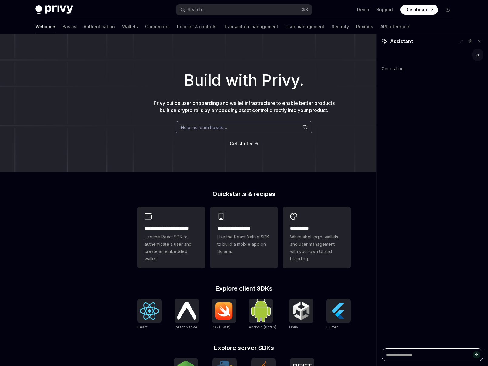
click at [457, 356] on textarea at bounding box center [433, 355] width 102 height 13
paste textarea "**********"
type textarea "**********"
type textarea "*"
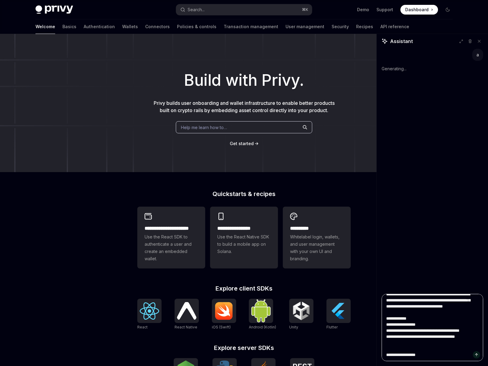
type textarea "**********"
click at [467, 41] on button at bounding box center [470, 41] width 8 height 8
click at [474, 356] on icon "Send message" at bounding box center [476, 355] width 4 height 4
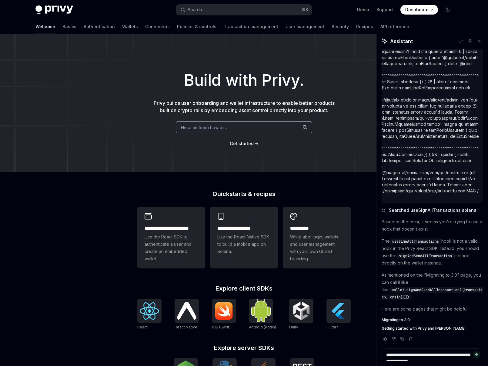
scroll to position [203, 0]
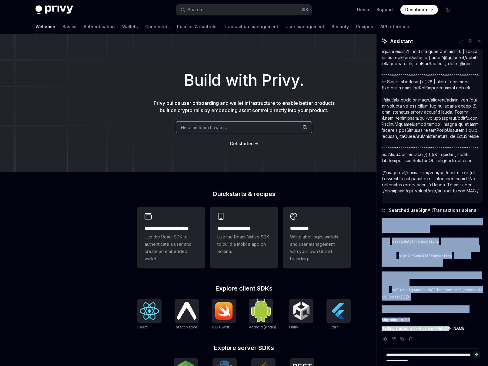
drag, startPoint x: 382, startPoint y: 218, endPoint x: 467, endPoint y: 328, distance: 139.4
click at [467, 328] on div "Searched useSignAllTransactions solana Based on the error, it seems you're tryi…" at bounding box center [433, 274] width 102 height 143
copy div "Based on the error, it seems you're trying to use a hook that doesn't exist. Th…"
click at [402, 319] on span "Migrating to 3.0" at bounding box center [396, 320] width 28 height 5
type textarea "*"
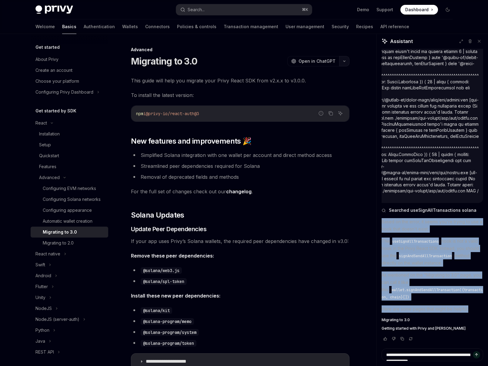
click at [344, 59] on button "button" at bounding box center [344, 61] width 10 height 10
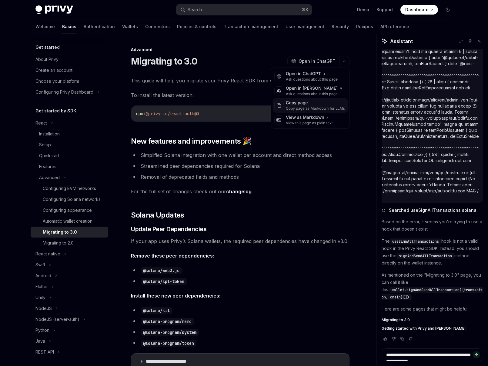
click at [319, 99] on div "Copy page Copy page as Markdown for LLMs" at bounding box center [310, 105] width 75 height 15
